Goal: Transaction & Acquisition: Download file/media

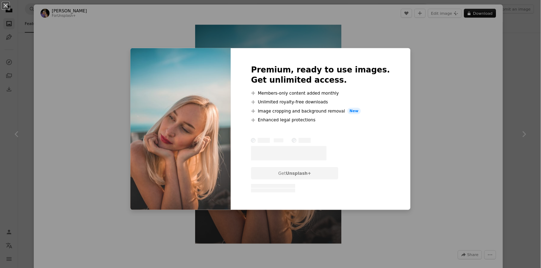
scroll to position [1654, 0]
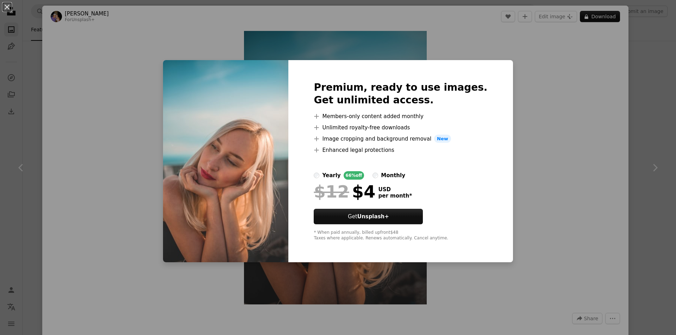
click at [599, 19] on div "An X shape Premium, ready to use images. Get unlimited access. A plus sign Memb…" at bounding box center [338, 167] width 676 height 335
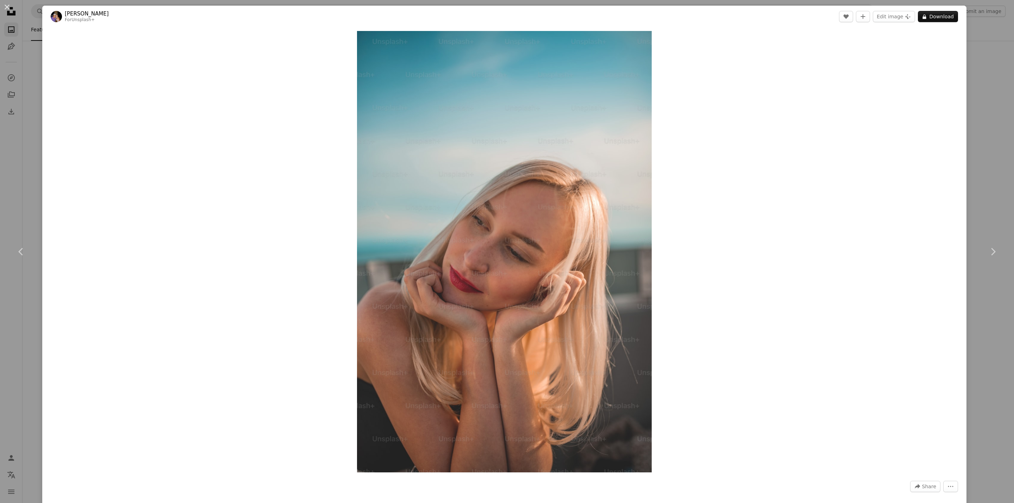
scroll to position [6612, 0]
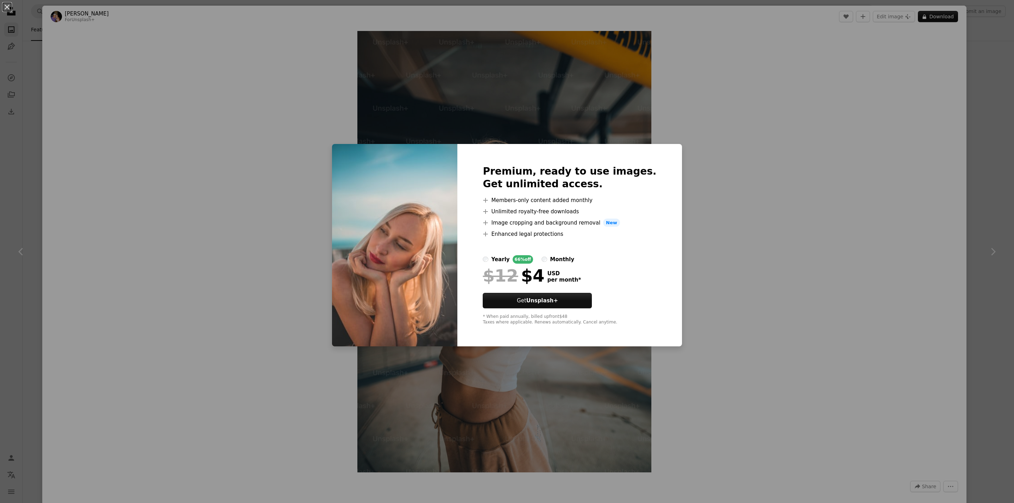
scroll to position [2028, 0]
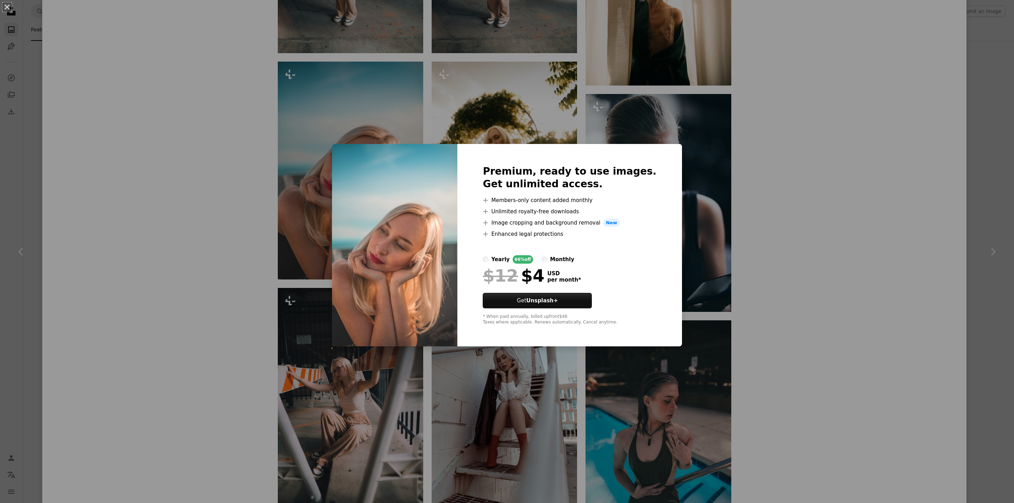
click at [403, 285] on img at bounding box center [394, 245] width 125 height 203
click at [843, 316] on div "An X shape Premium, ready to use images. Get unlimited access. A plus sign Memb…" at bounding box center [507, 251] width 1014 height 503
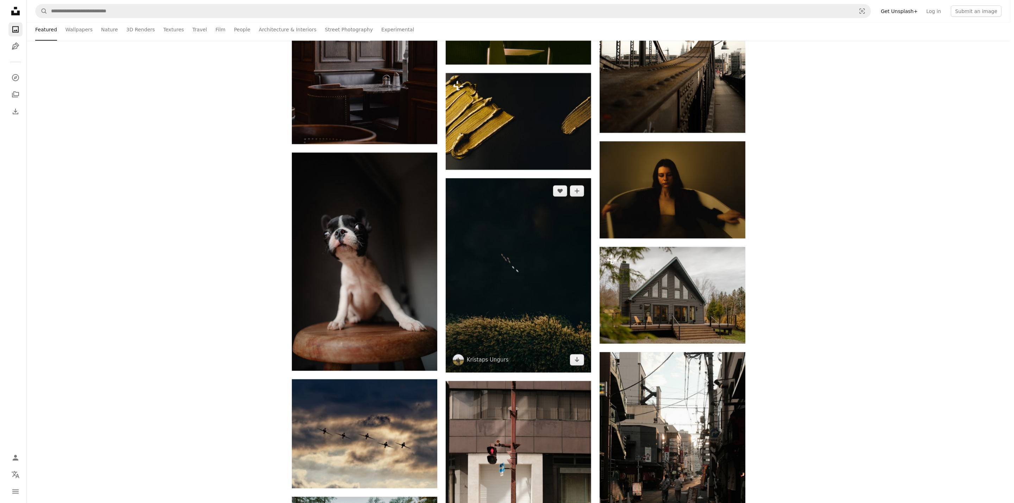
scroll to position [4966, 0]
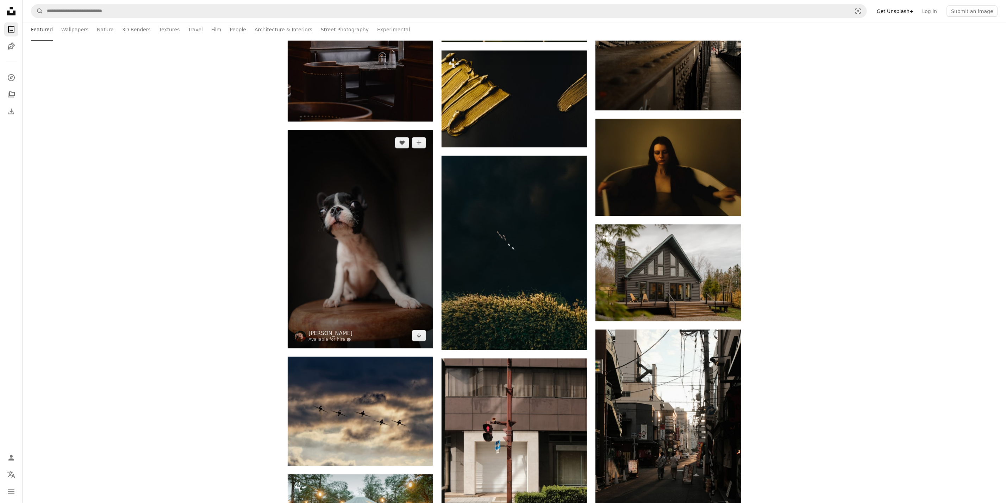
drag, startPoint x: 311, startPoint y: 233, endPoint x: 332, endPoint y: 237, distance: 20.7
click at [313, 233] on img at bounding box center [360, 239] width 145 height 218
click at [416, 339] on icon "Arrow pointing down" at bounding box center [419, 335] width 6 height 8
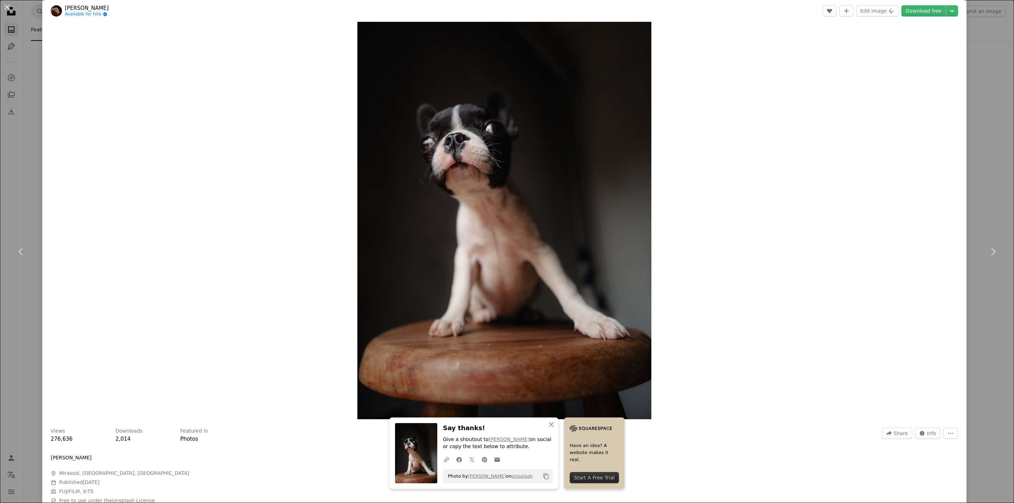
scroll to position [53, 0]
